Goal: Transaction & Acquisition: Purchase product/service

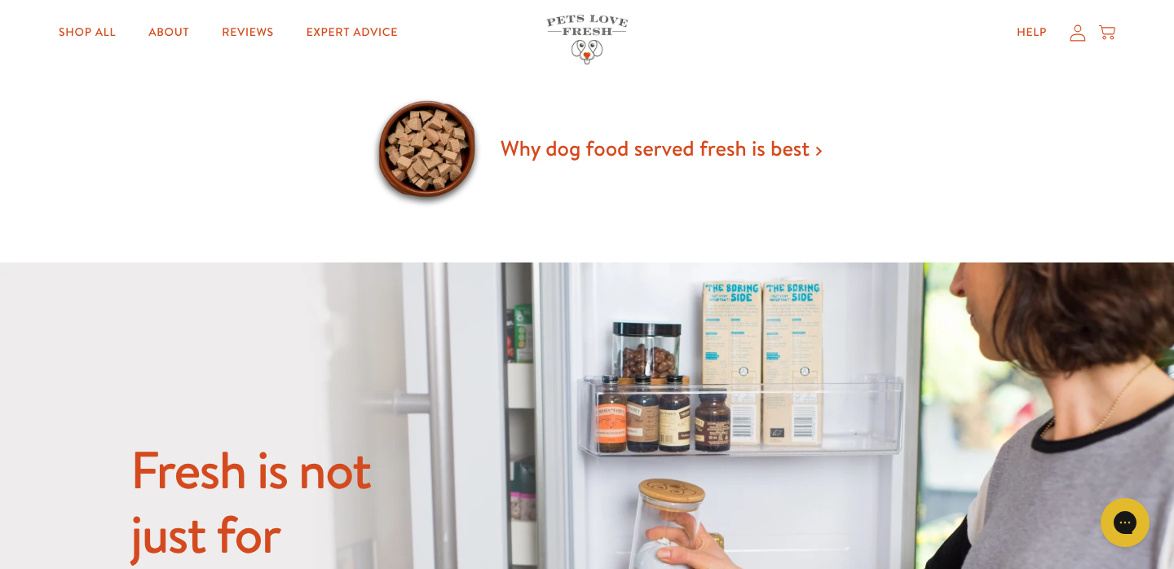
scroll to position [1121, 0]
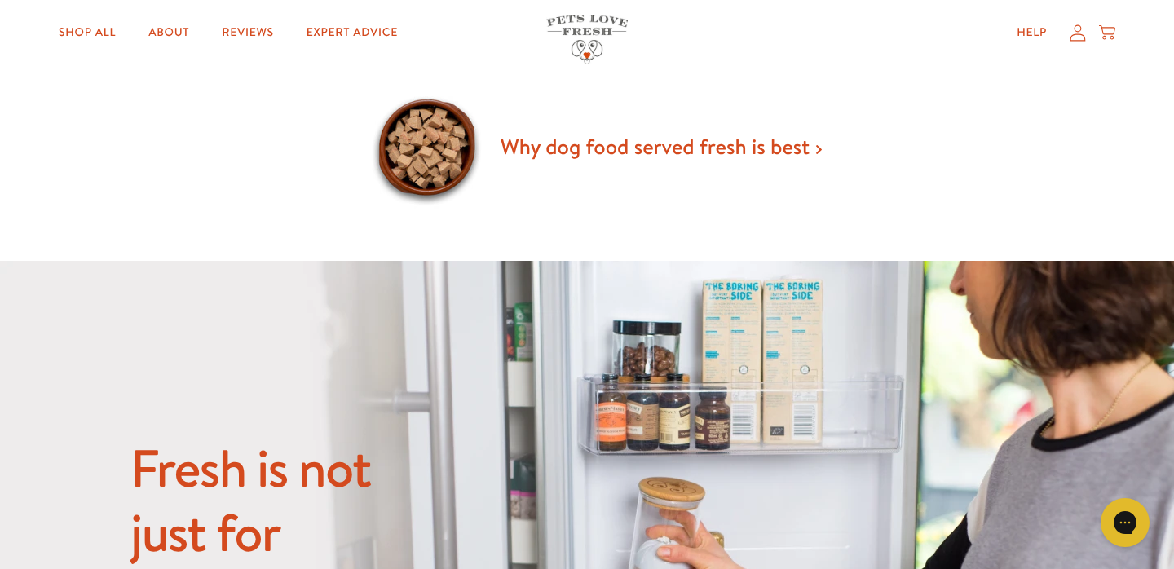
click at [786, 149] on link "Why dog food served fresh is best" at bounding box center [660, 146] width 321 height 29
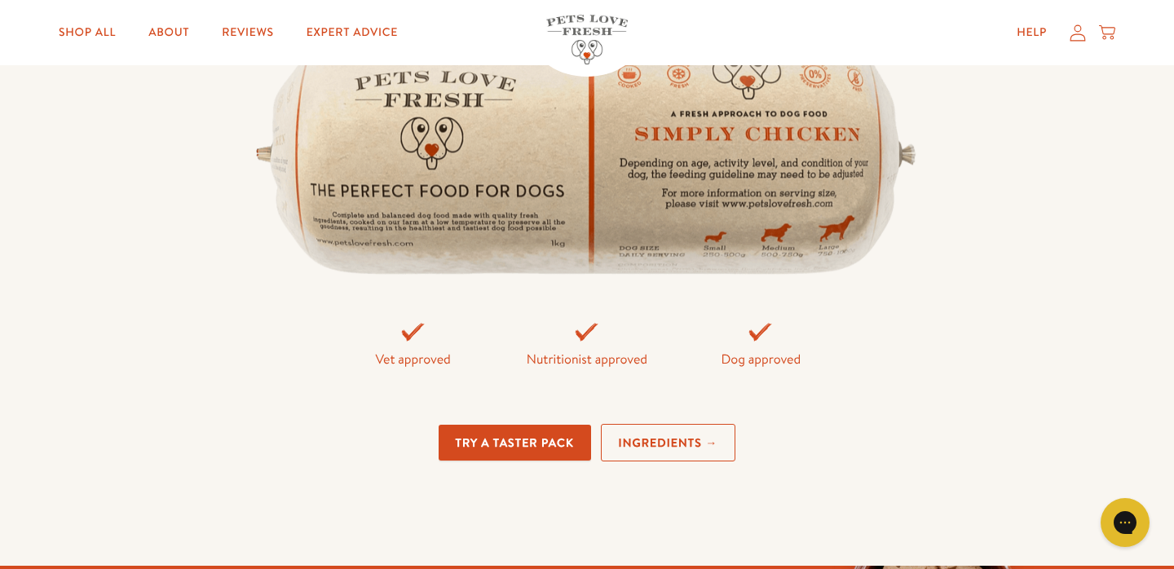
scroll to position [3485, 0]
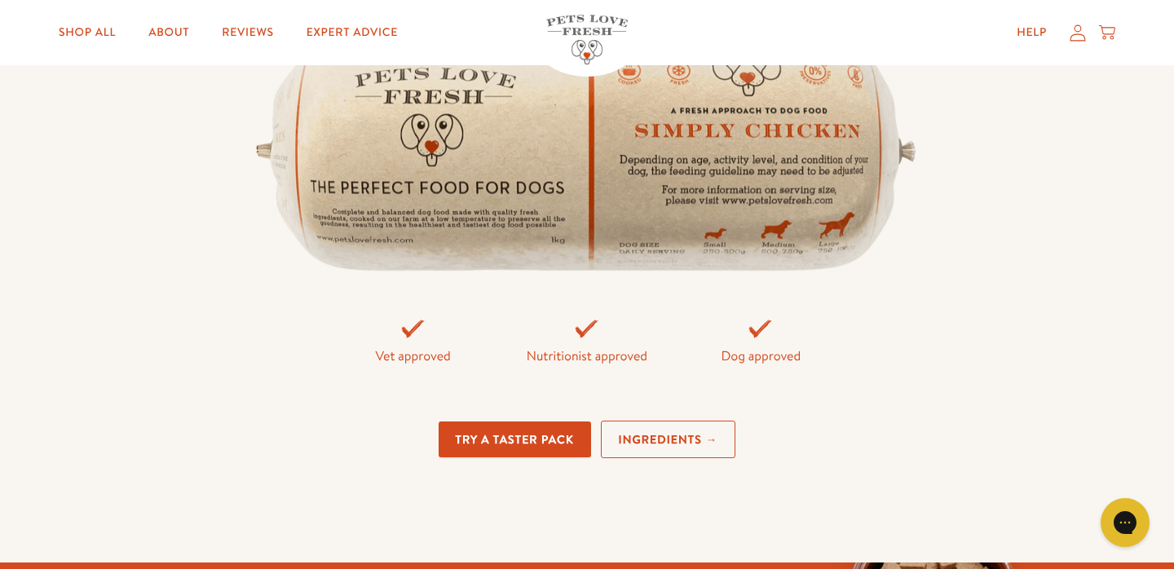
click at [549, 429] on link "Try a taster pack" at bounding box center [515, 439] width 152 height 37
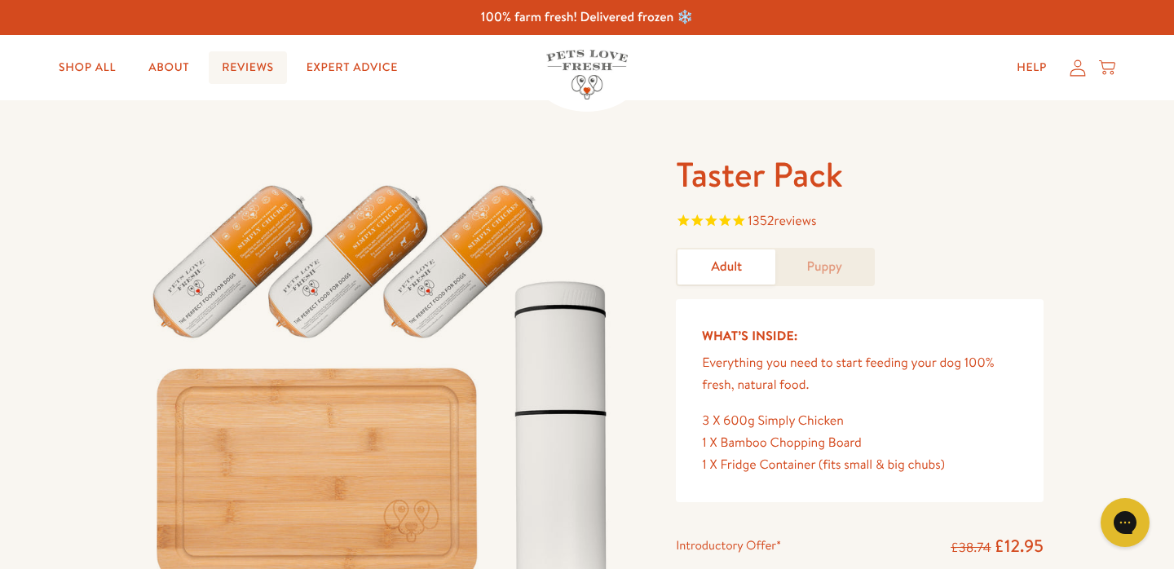
click at [253, 62] on link "Reviews" at bounding box center [247, 67] width 77 height 33
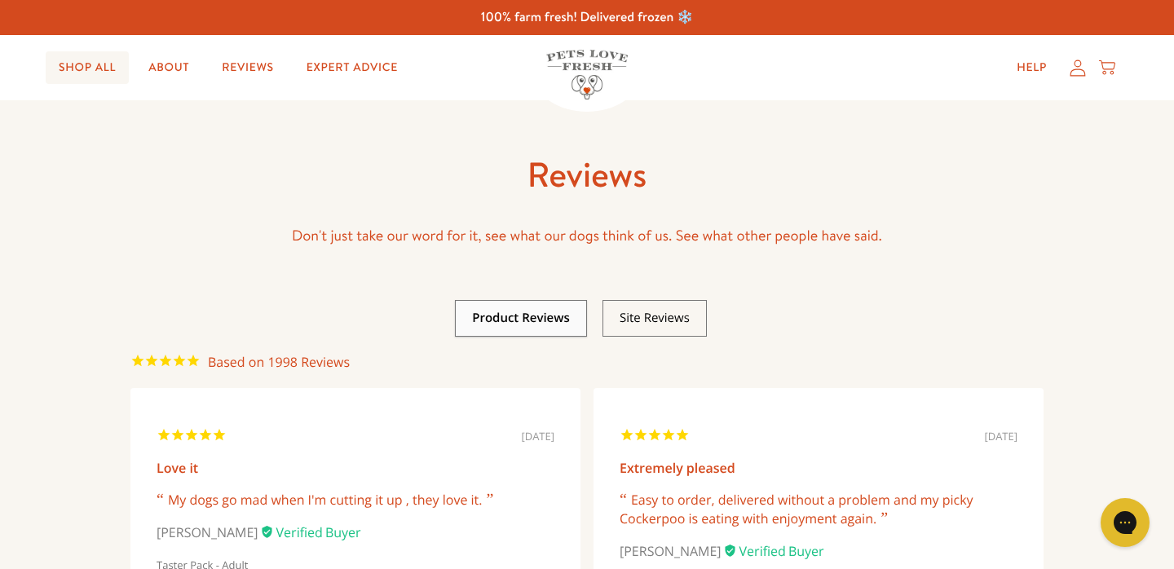
click at [89, 62] on link "Shop All" at bounding box center [87, 67] width 83 height 33
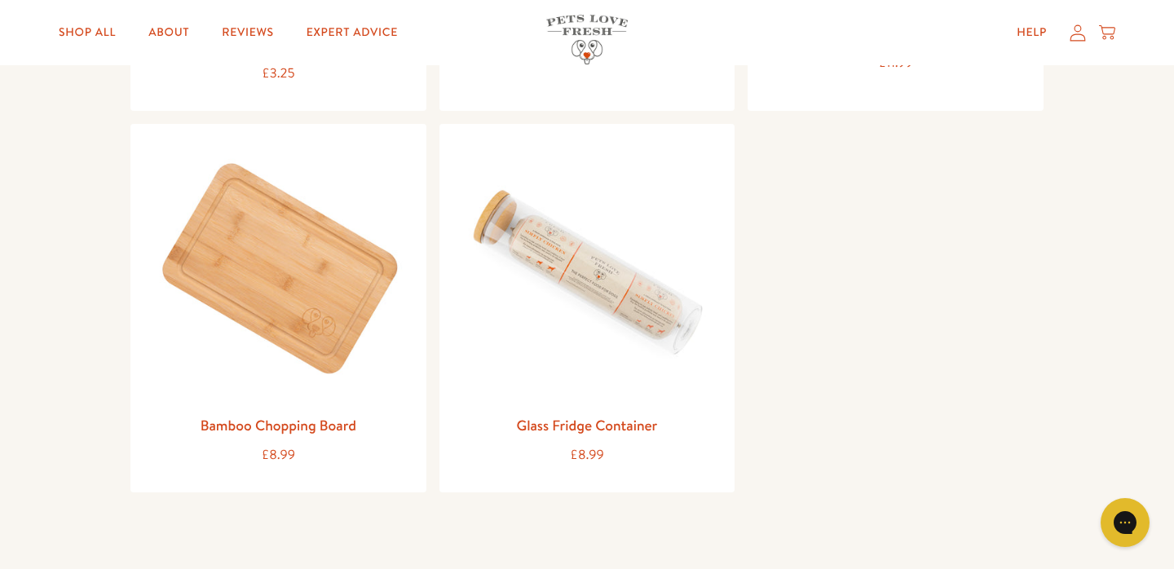
scroll to position [1942, 0]
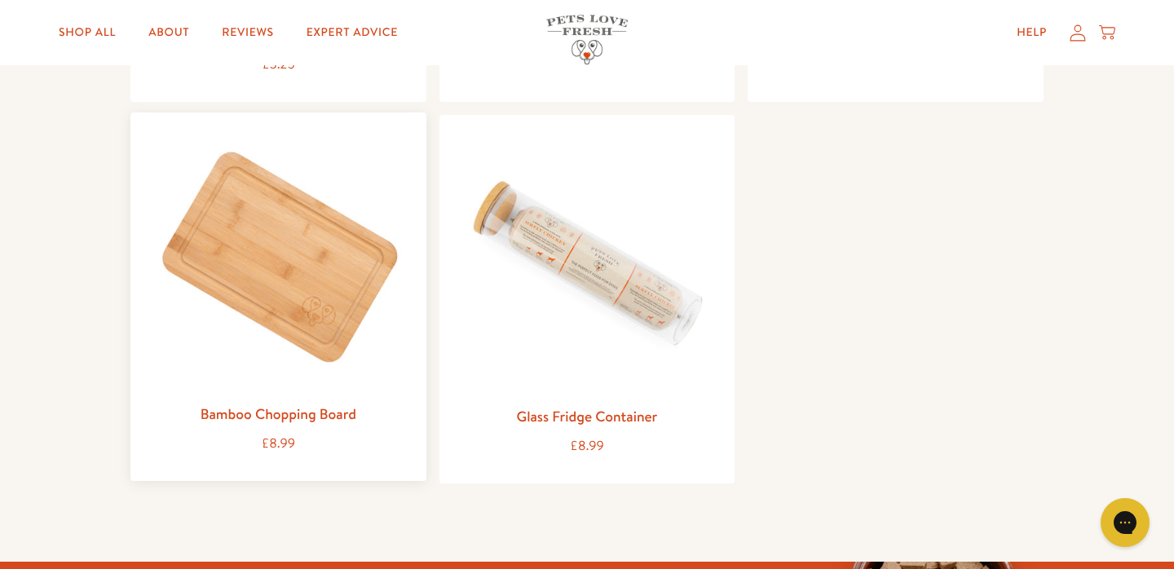
click at [268, 361] on img at bounding box center [278, 261] width 270 height 270
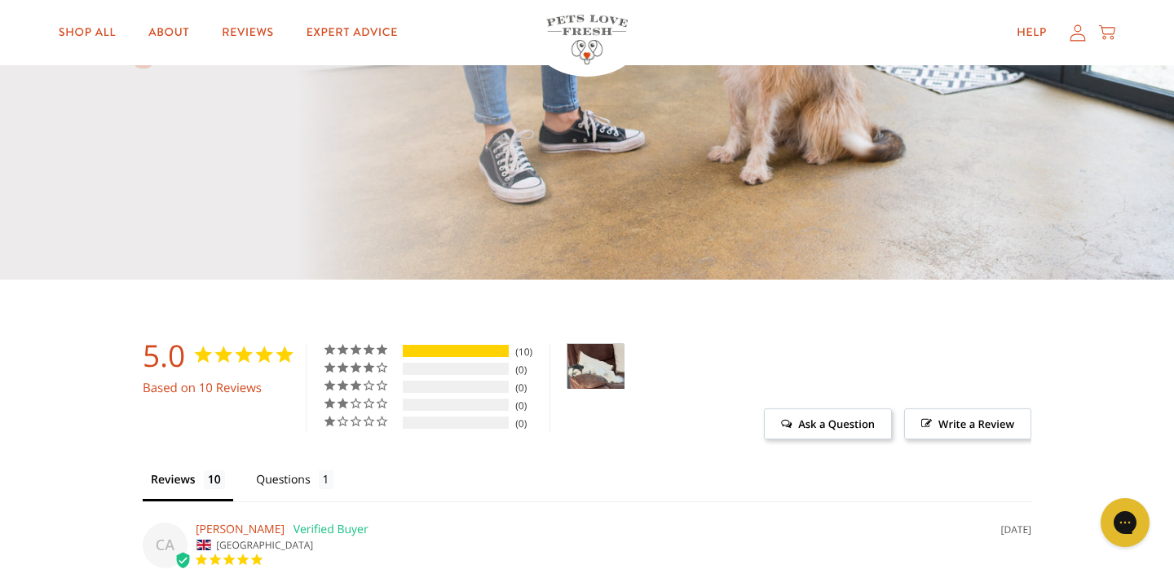
scroll to position [1115, 0]
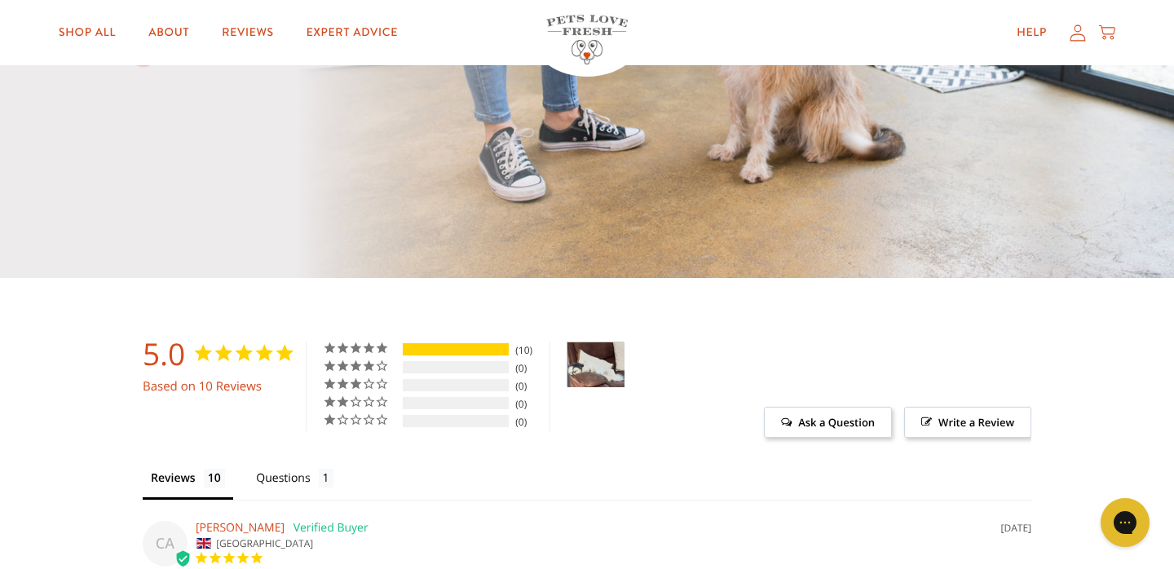
click at [600, 360] on img "Bamboo Chopping Board - Customer Photo From Brenda Sears" at bounding box center [595, 364] width 57 height 45
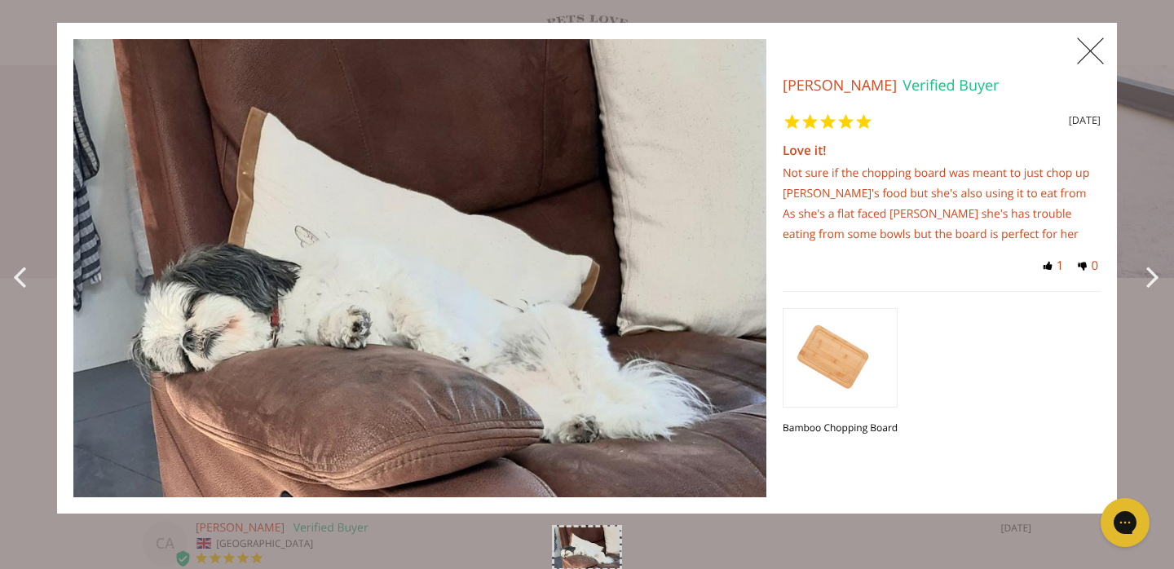
click at [1088, 56] on span "X" at bounding box center [1090, 51] width 37 height 41
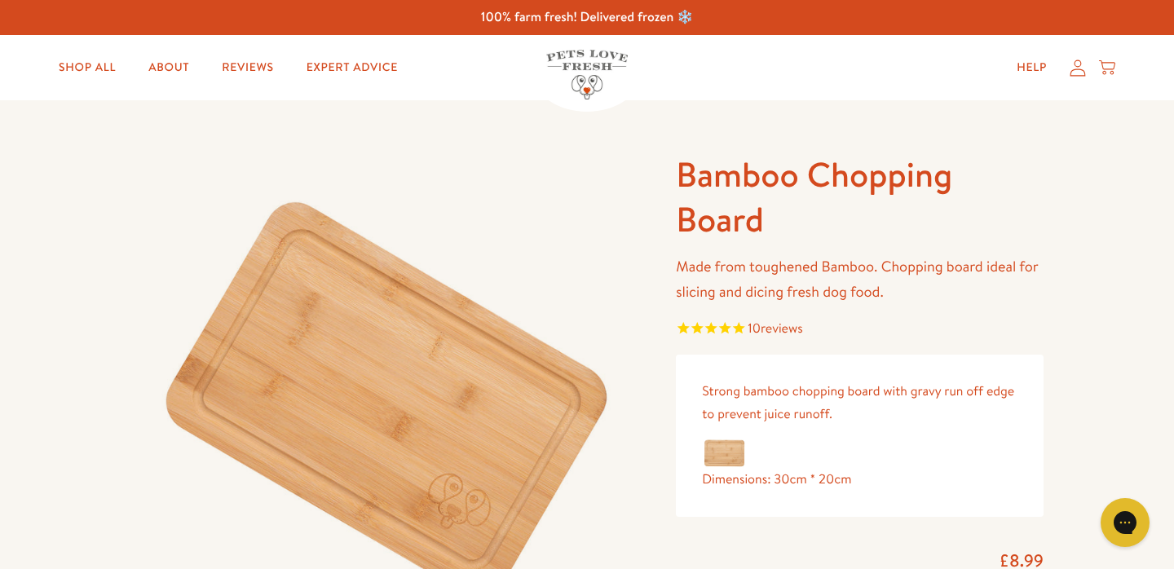
scroll to position [0, 0]
click at [99, 64] on link "Shop All" at bounding box center [87, 67] width 83 height 33
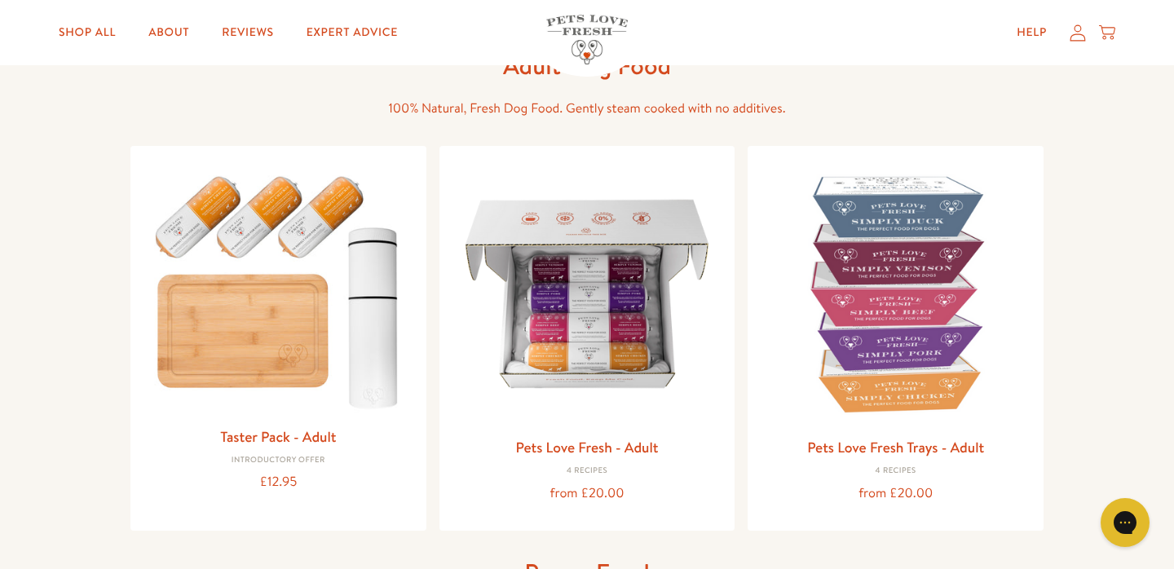
scroll to position [105, 0]
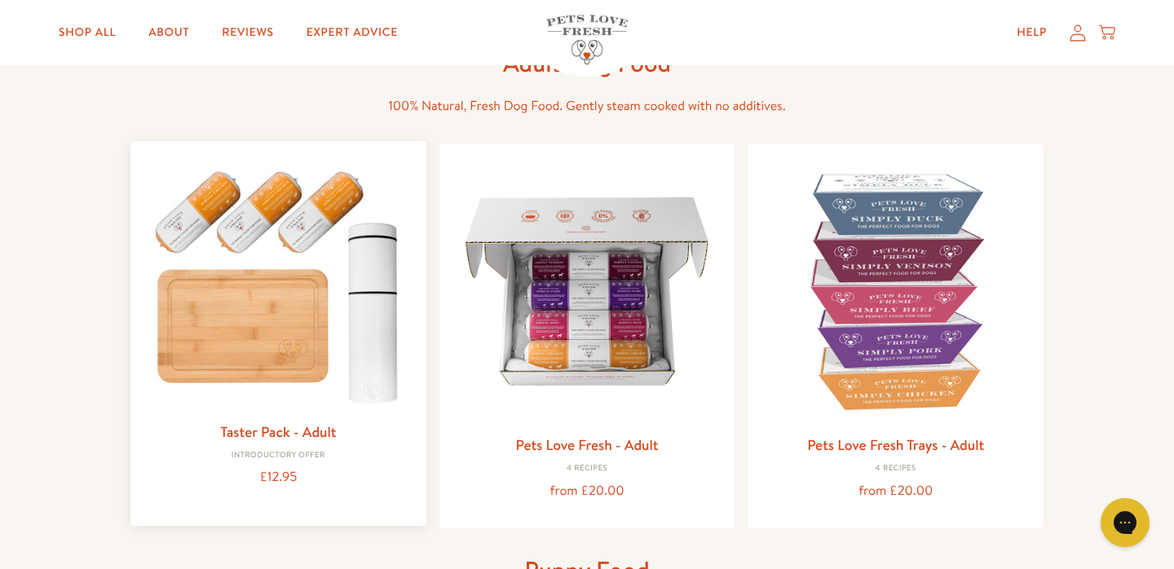
click at [212, 339] on img at bounding box center [278, 283] width 270 height 258
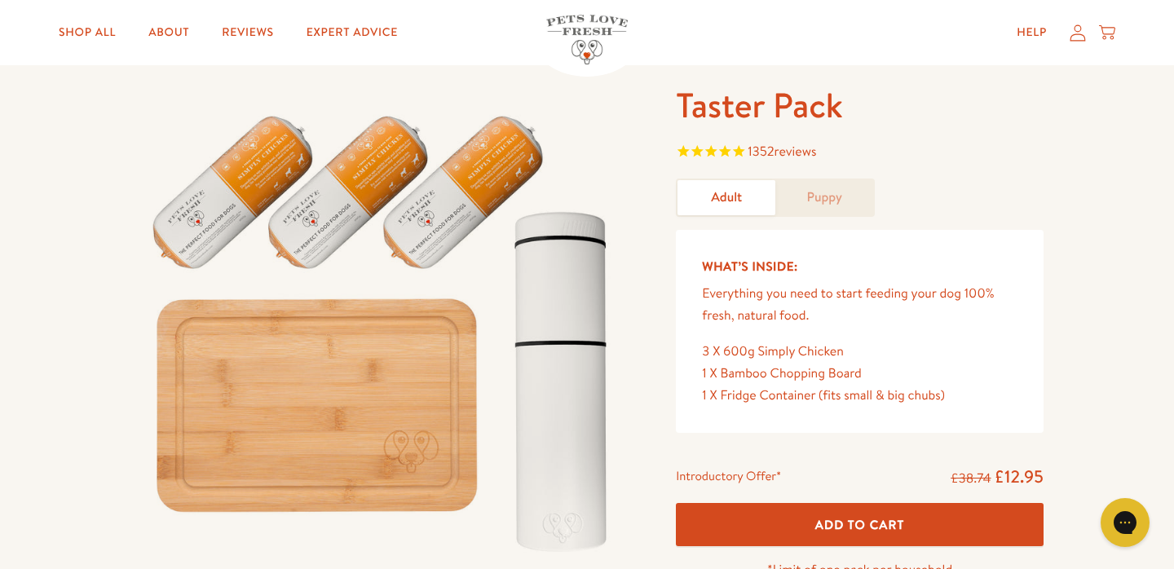
scroll to position [79, 0]
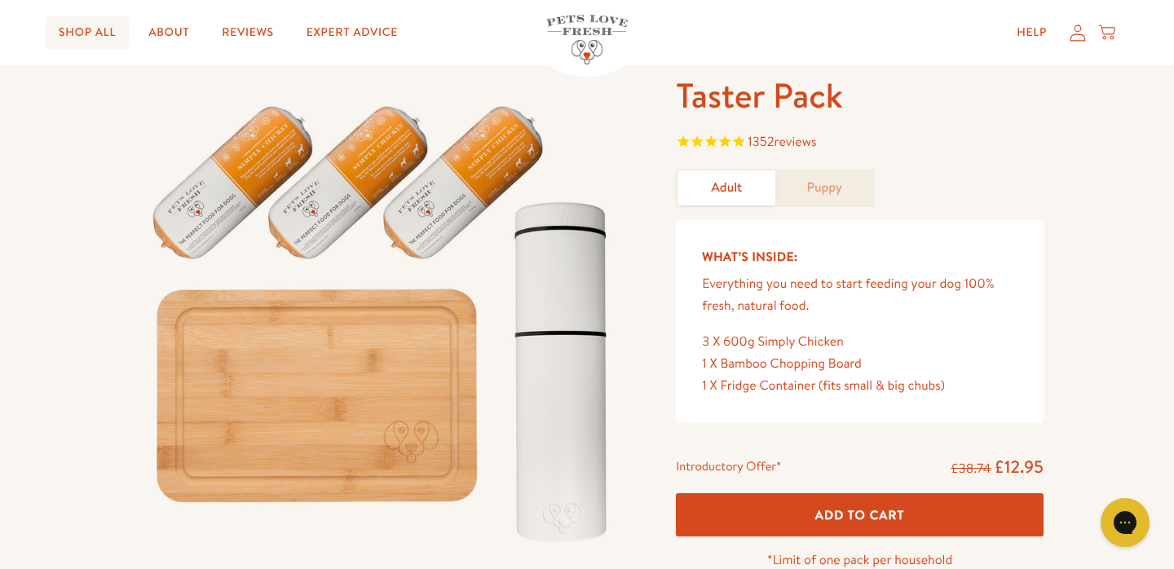
click at [117, 36] on link "Shop All" at bounding box center [87, 32] width 83 height 33
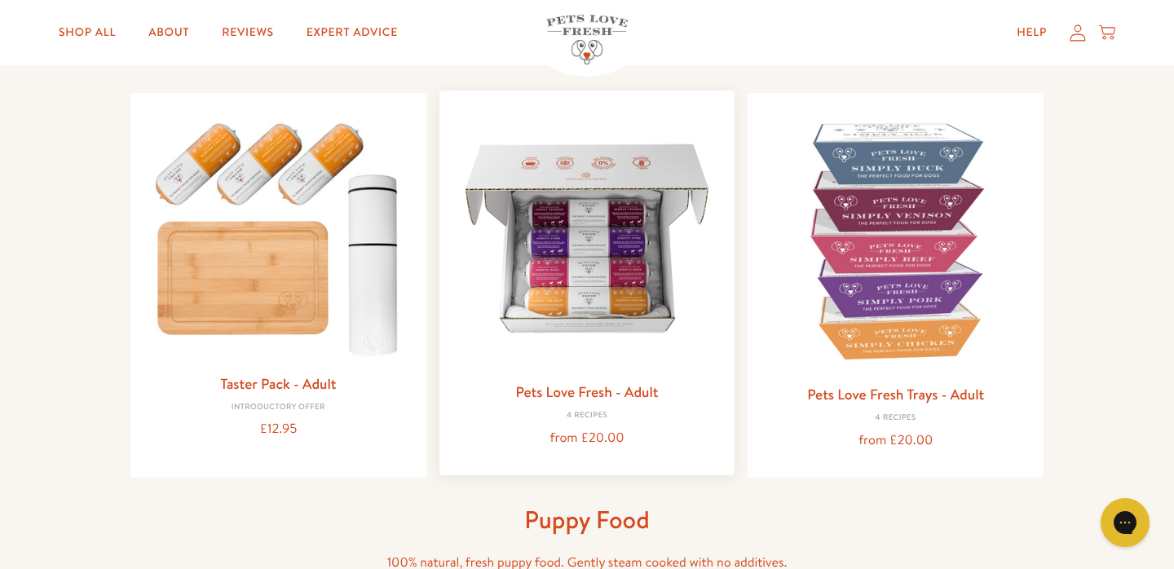
scroll to position [155, 0]
click at [672, 365] on img at bounding box center [587, 239] width 270 height 270
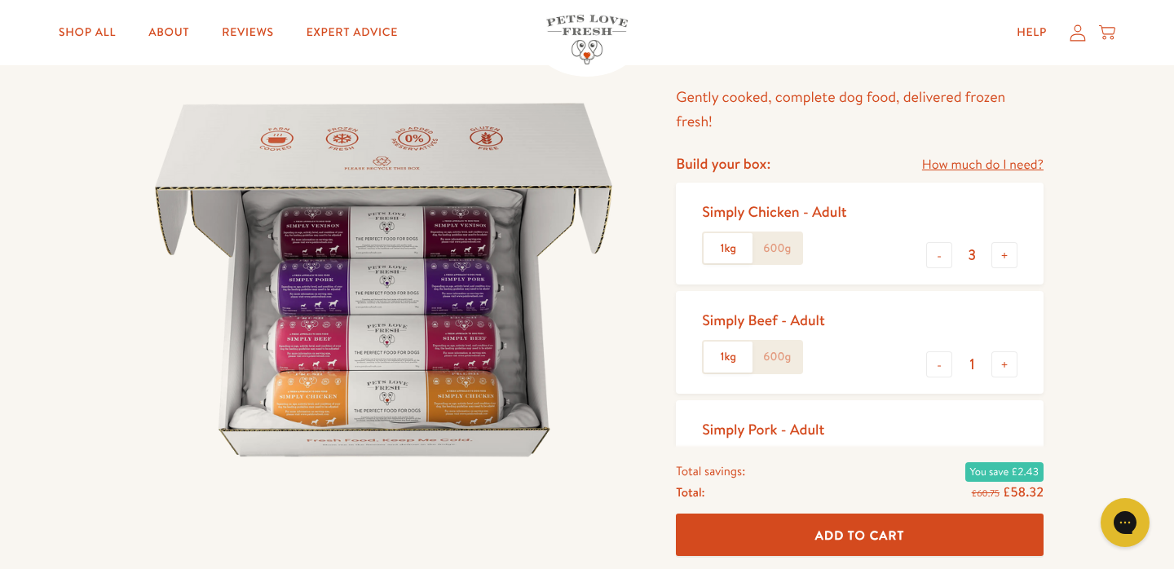
scroll to position [126, 0]
click at [783, 248] on label "600g" at bounding box center [776, 247] width 49 height 31
click at [0, 0] on input "600g" at bounding box center [0, 0] width 0 height 0
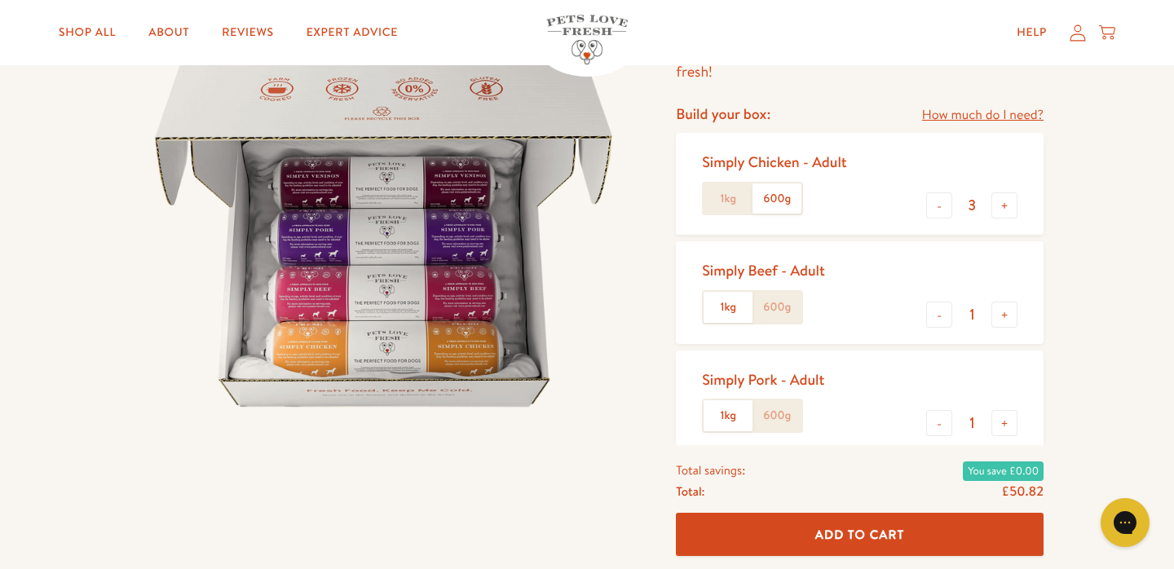
scroll to position [176, 0]
click at [774, 303] on label "600g" at bounding box center [776, 306] width 49 height 31
click at [0, 0] on input "600g" at bounding box center [0, 0] width 0 height 0
click at [783, 416] on label "600g" at bounding box center [776, 414] width 49 height 31
click at [0, 0] on input "600g" at bounding box center [0, 0] width 0 height 0
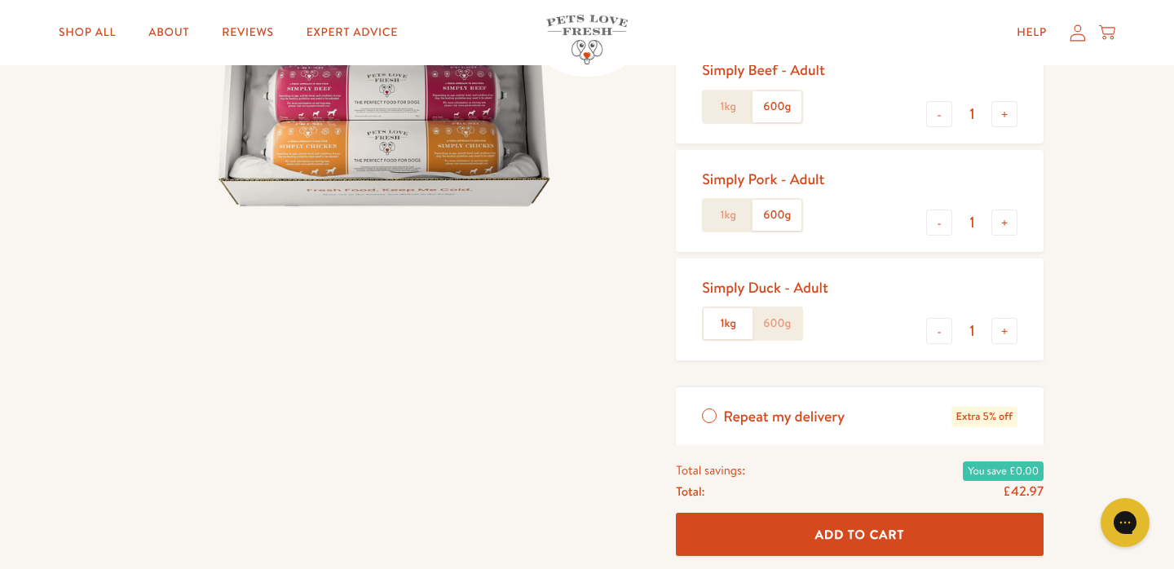
scroll to position [396, 0]
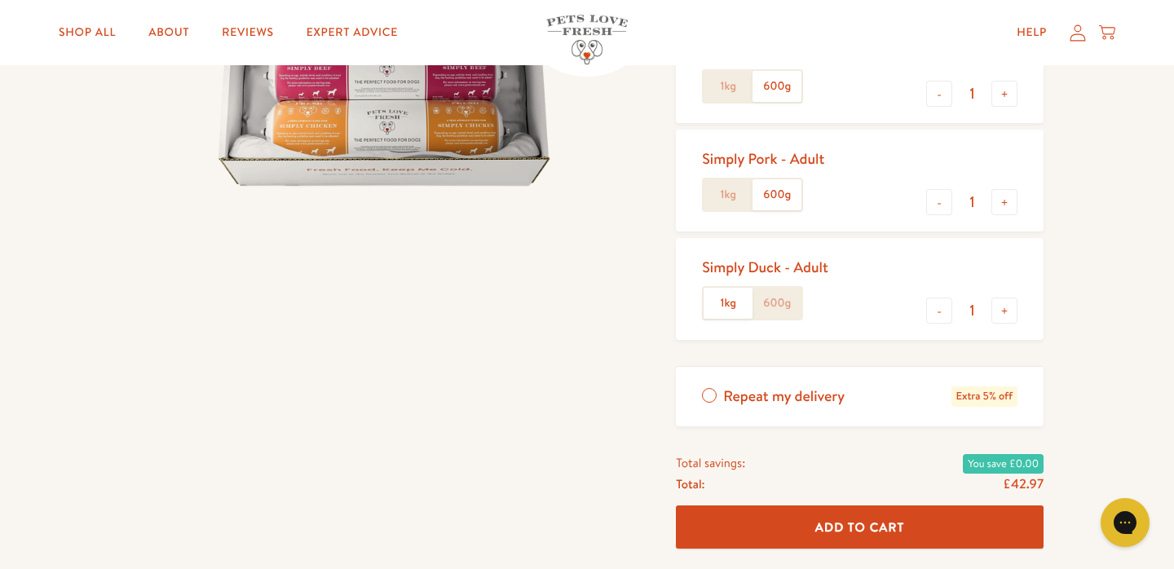
click at [781, 315] on div "Simply Duck - Adult 1kg 600g" at bounding box center [771, 289] width 139 height 76
click at [782, 298] on label "600g" at bounding box center [776, 303] width 49 height 31
click at [0, 0] on input "600g" at bounding box center [0, 0] width 0 height 0
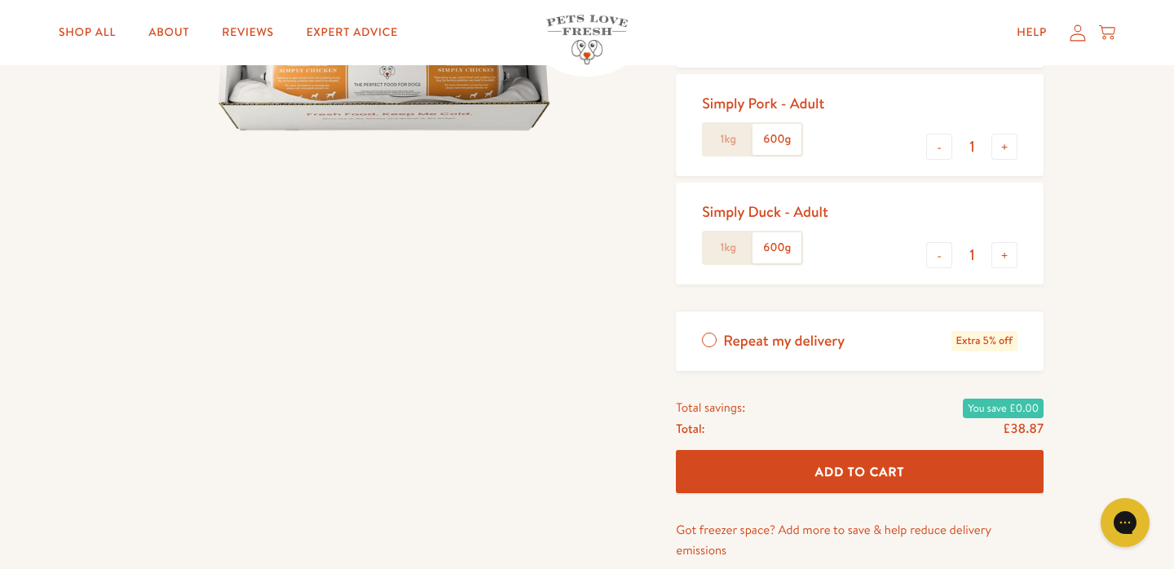
scroll to position [460, 0]
